Goal: Task Accomplishment & Management: Use online tool/utility

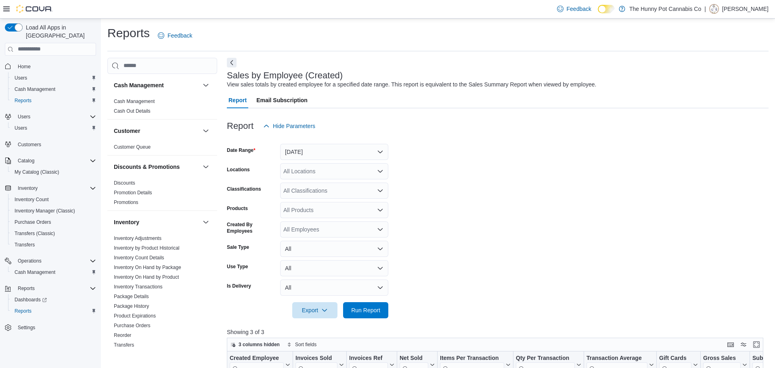
click at [569, 134] on form "Date Range [DATE] Locations All Locations Classifications All Classifications P…" at bounding box center [498, 226] width 542 height 184
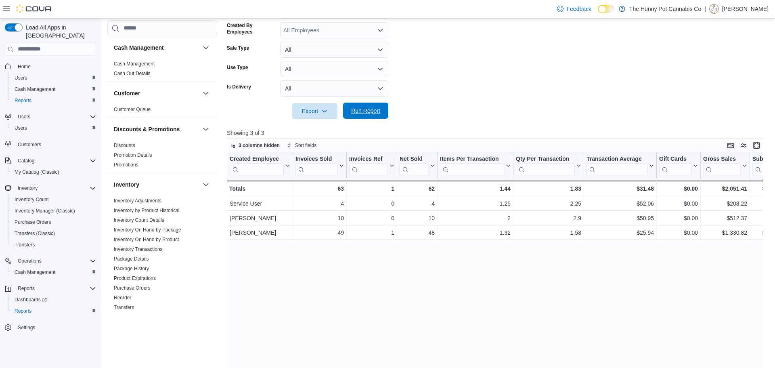
click at [375, 107] on span "Run Report" at bounding box center [365, 111] width 29 height 8
click at [41, 269] on span "Cash Management" at bounding box center [35, 272] width 41 height 6
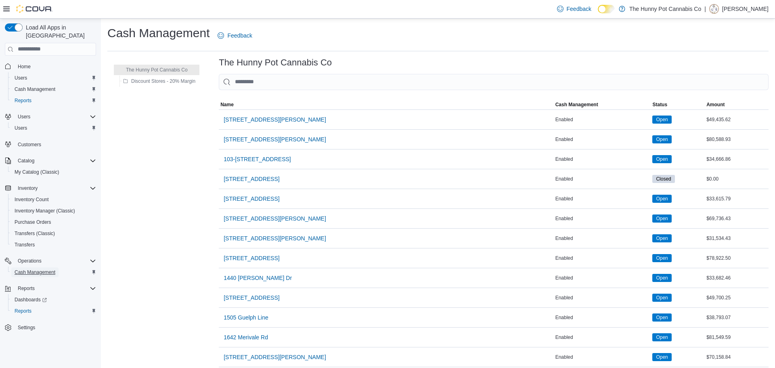
scroll to position [560, 0]
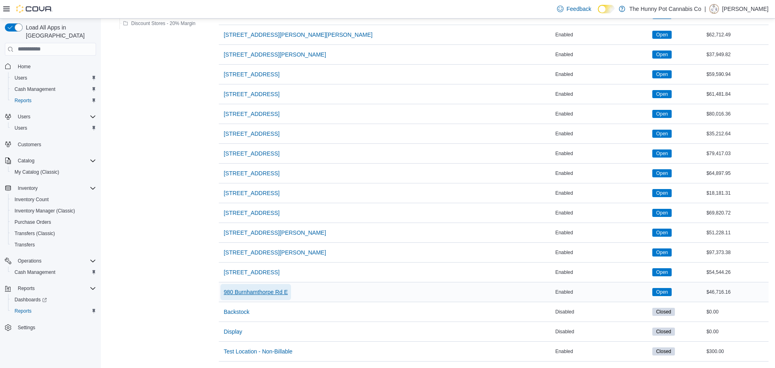
click at [269, 293] on span "980 Burnhamthorpe Rd E" at bounding box center [256, 292] width 64 height 8
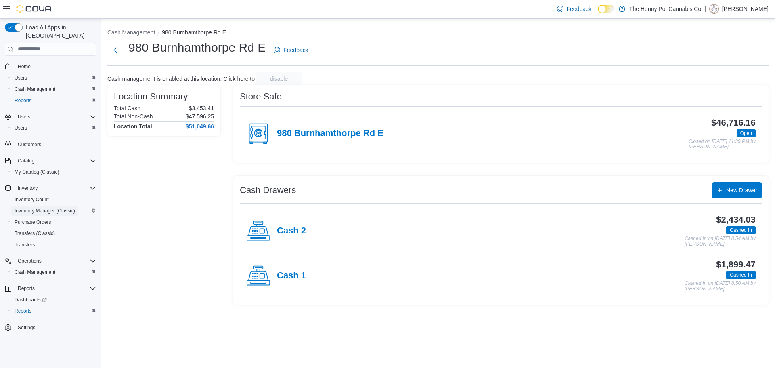
click at [53, 208] on span "Inventory Manager (Classic)" at bounding box center [45, 211] width 61 height 6
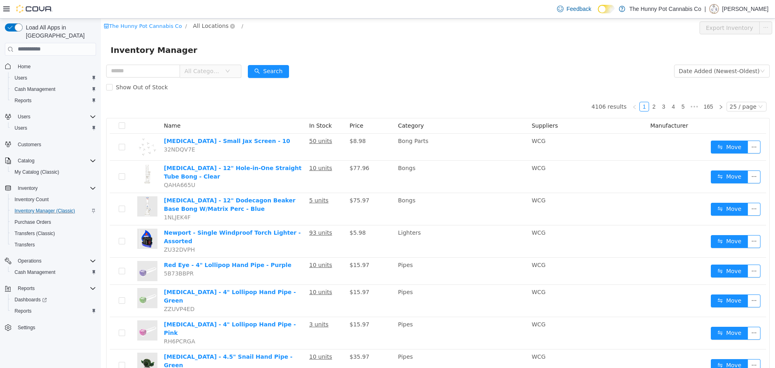
click at [210, 29] on span "All Locations" at bounding box center [211, 25] width 36 height 9
type input "***"
click at [236, 66] on span "980 Burnhamthorpe Rd E" at bounding box center [242, 69] width 72 height 6
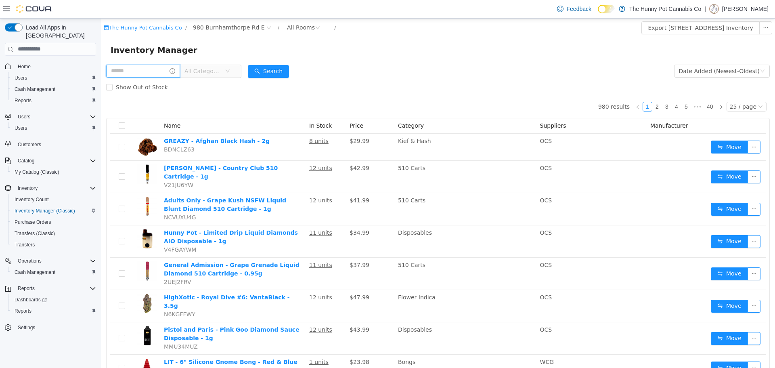
click at [136, 71] on input "text" at bounding box center [143, 70] width 74 height 13
type input "**********"
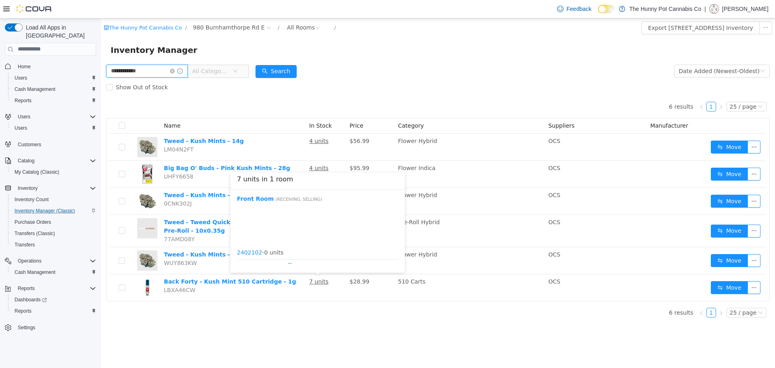
scroll to position [67, 0]
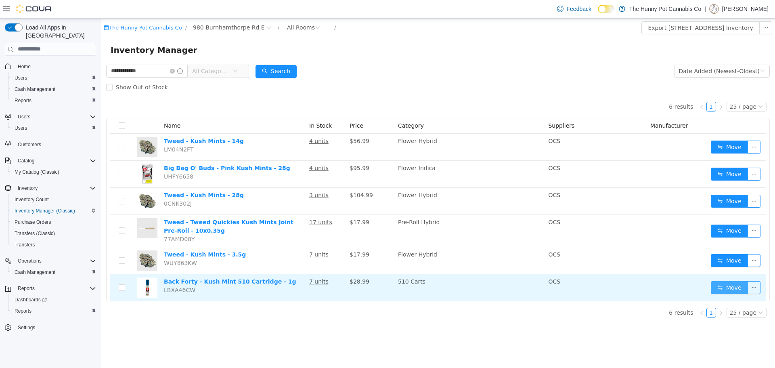
click at [720, 287] on button "Move" at bounding box center [729, 287] width 37 height 13
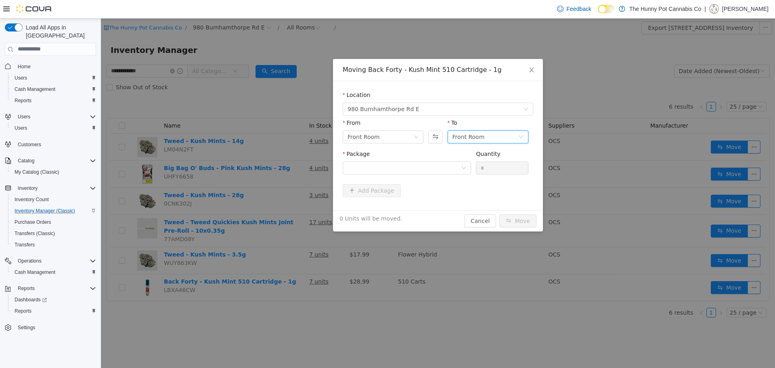
click at [475, 136] on div "Front Room" at bounding box center [469, 136] width 32 height 12
click at [482, 206] on li "Destruction" at bounding box center [488, 204] width 81 height 13
click at [438, 168] on div at bounding box center [404, 168] width 113 height 12
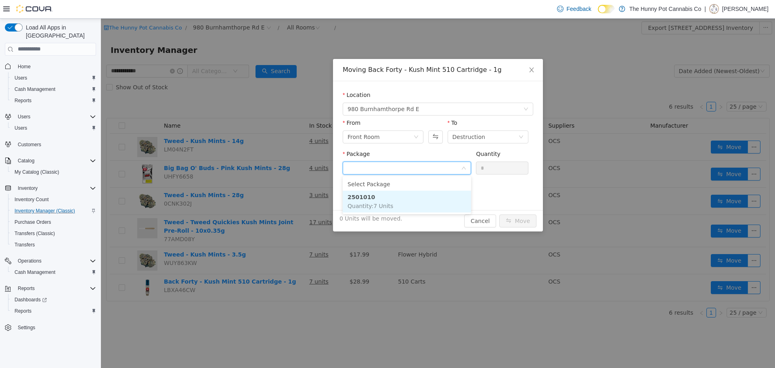
click at [445, 197] on li "2501010 Quantity : 7 Units" at bounding box center [407, 201] width 128 height 22
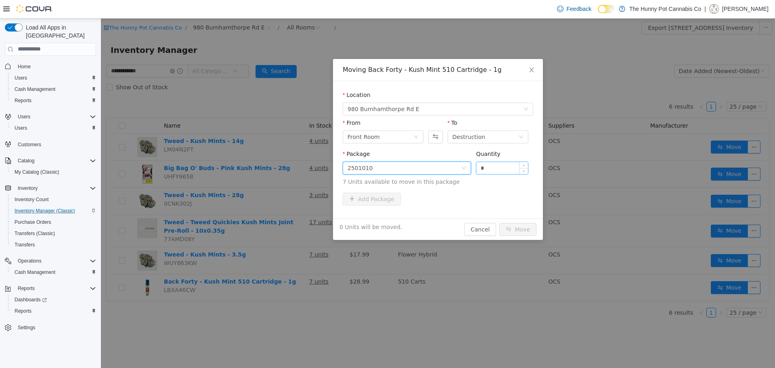
click at [494, 165] on input "*" at bounding box center [502, 168] width 52 height 12
click at [476, 141] on div "Destruction" at bounding box center [469, 136] width 33 height 12
type input "*"
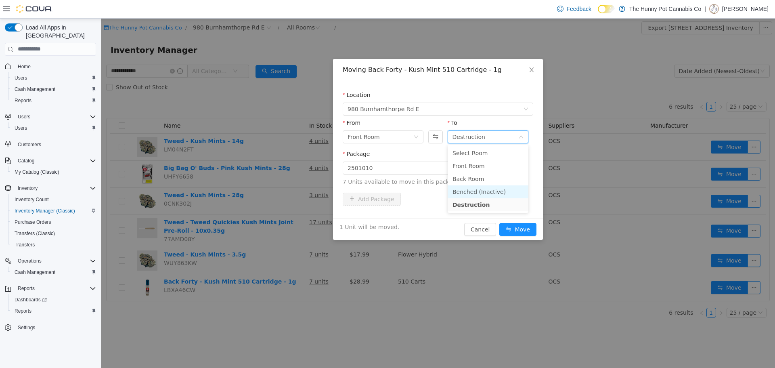
click at [488, 192] on li "Benched (Inactive)" at bounding box center [488, 191] width 81 height 13
click at [521, 230] on button "Move" at bounding box center [517, 228] width 37 height 13
